Goal: Task Accomplishment & Management: Complete application form

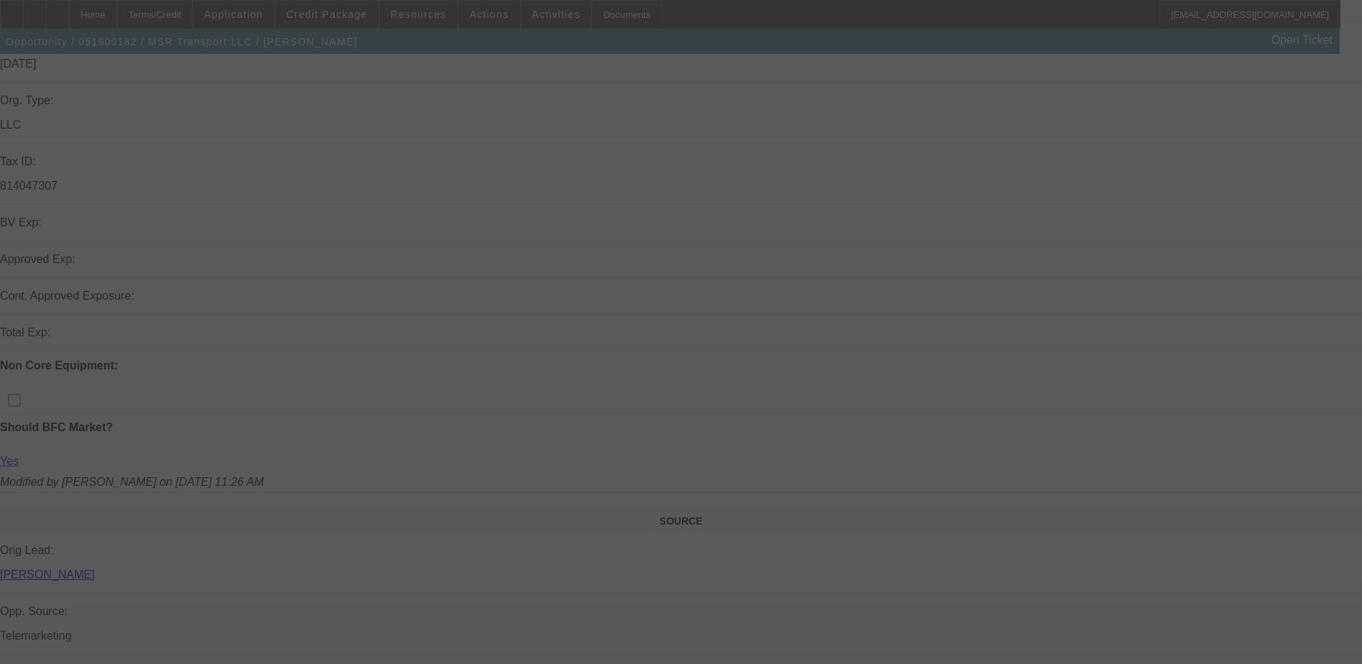
scroll to position [431, 0]
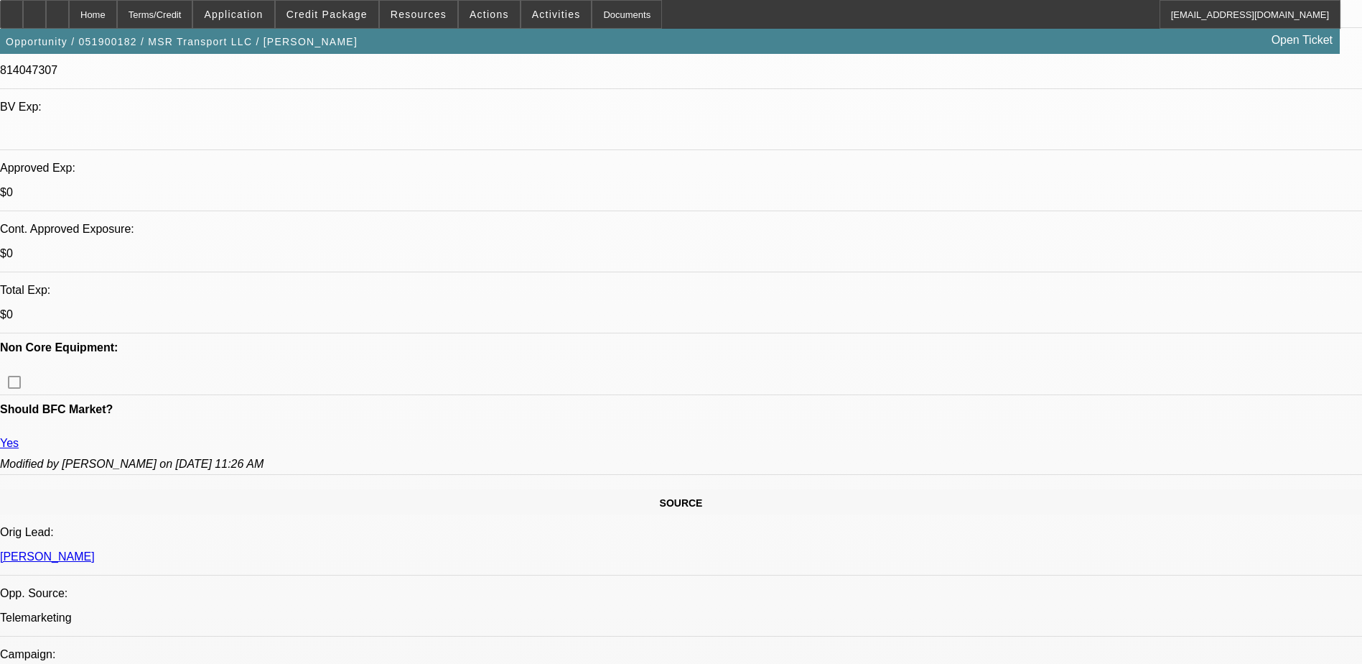
select select "0"
select select "2"
select select "0.1"
select select "0"
select select "2"
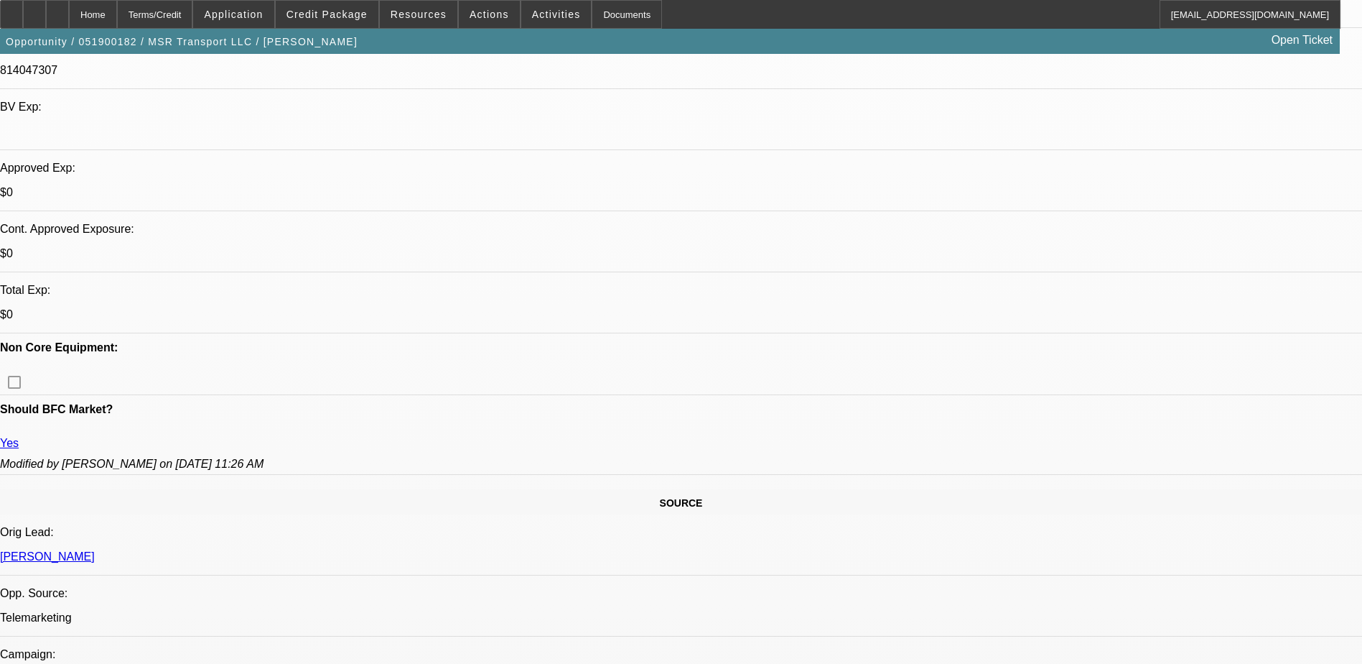
select select "0.1"
select select "0"
select select "2"
select select "0"
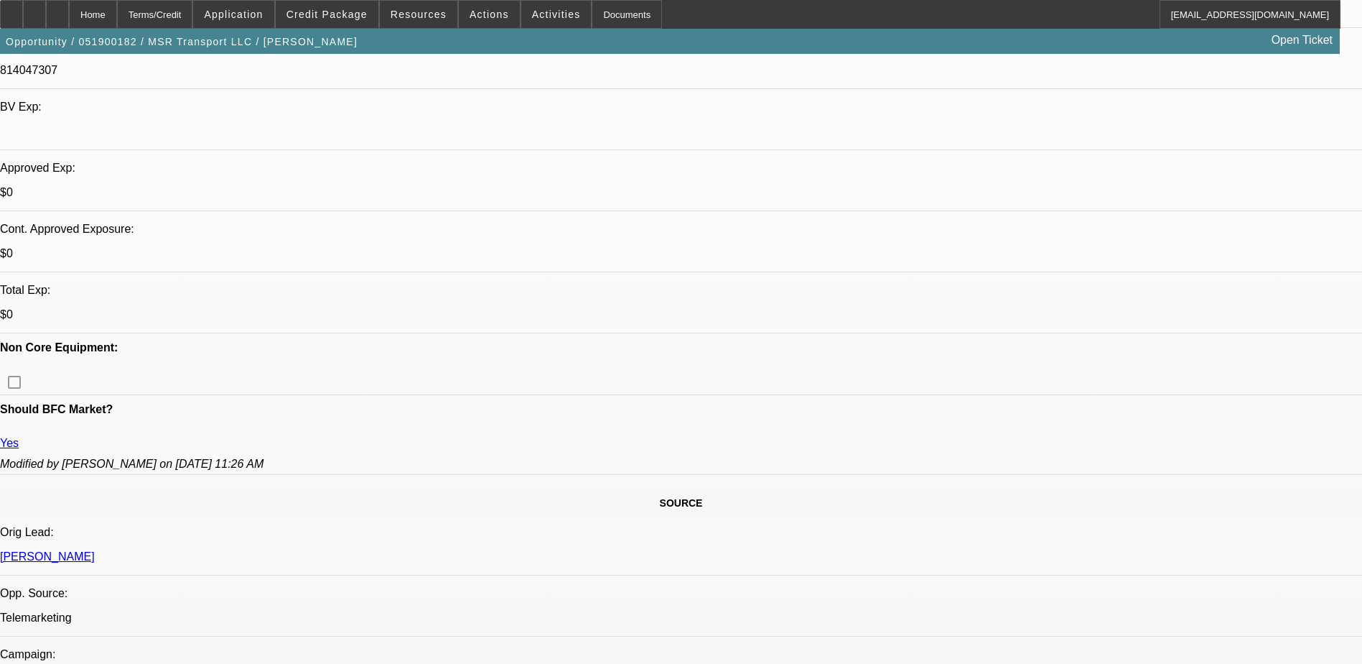
select select "2"
select select "0.1"
select select "1"
select select "2"
select select "4"
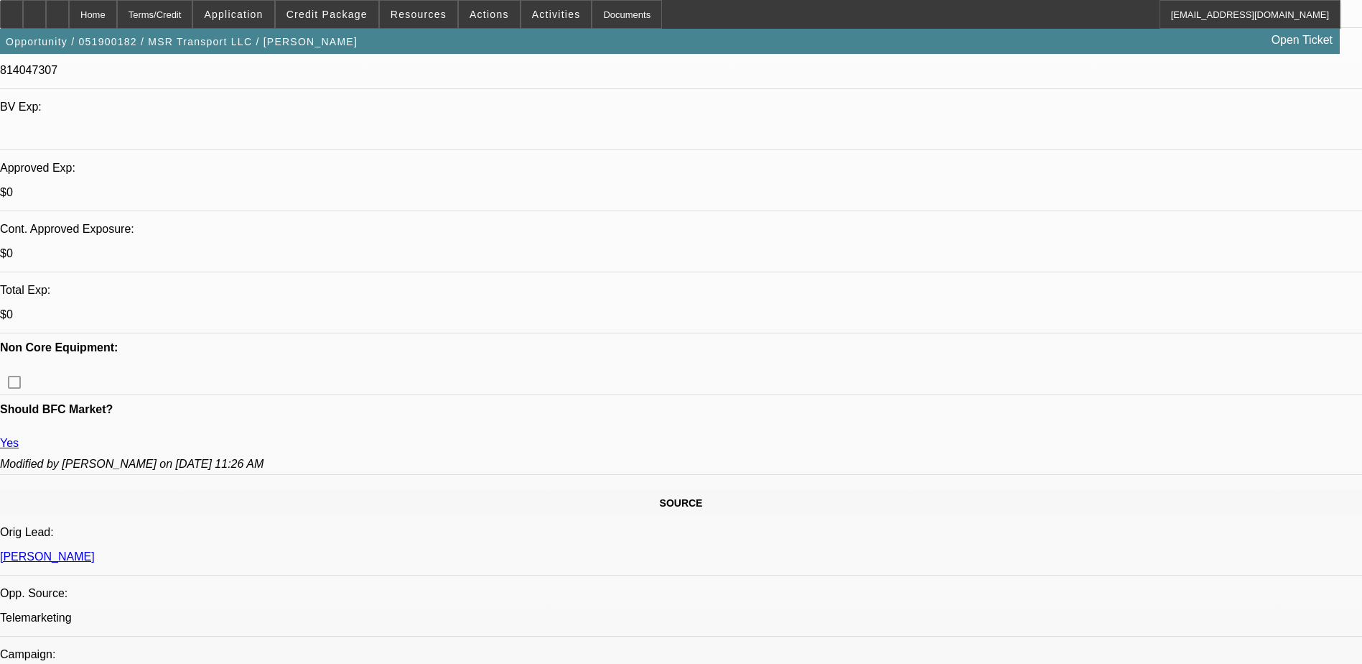
select select "1"
select select "2"
select select "4"
select select "1"
select select "2"
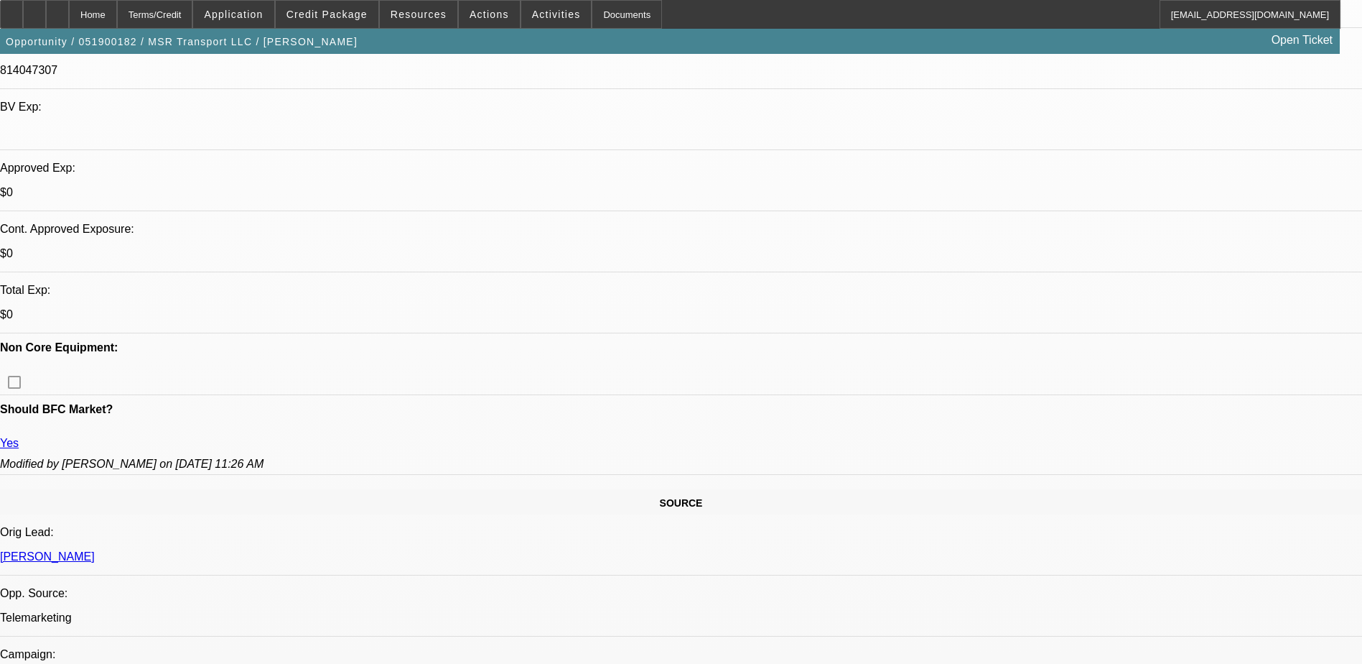
select select "6"
select select "1"
select select "2"
select select "4"
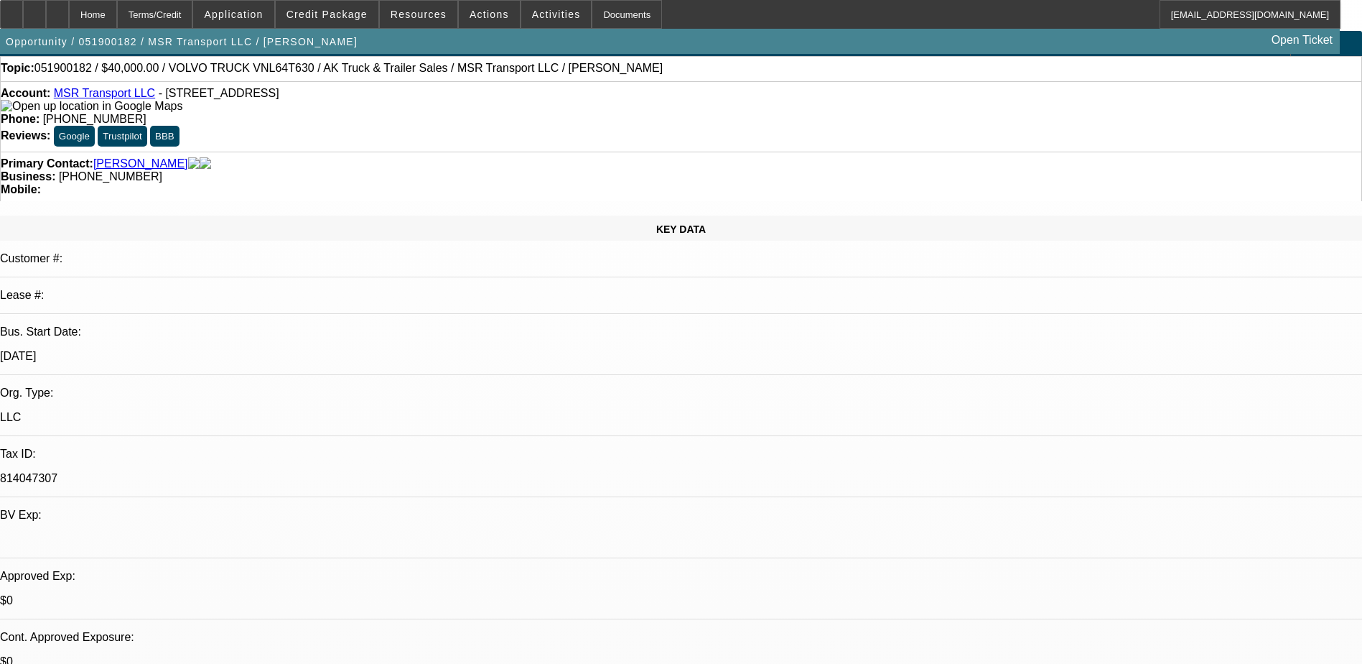
scroll to position [0, 0]
